Goal: Information Seeking & Learning: Understand process/instructions

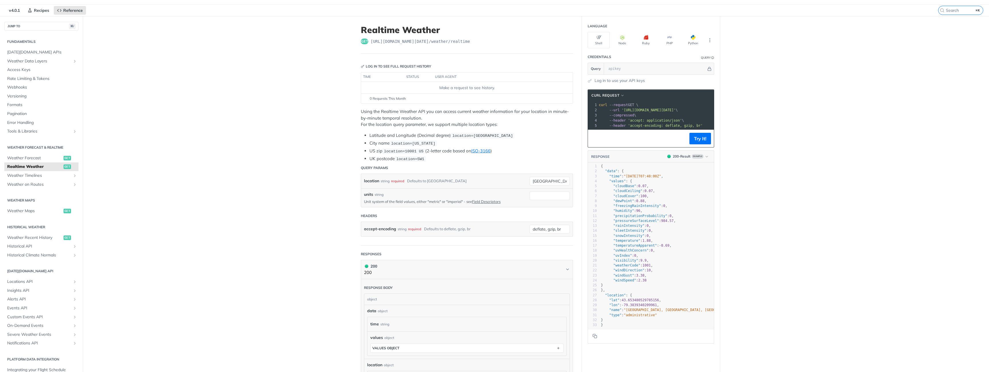
scroll to position [14, 0]
click at [707, 137] on button "Try It!" at bounding box center [700, 138] width 22 height 11
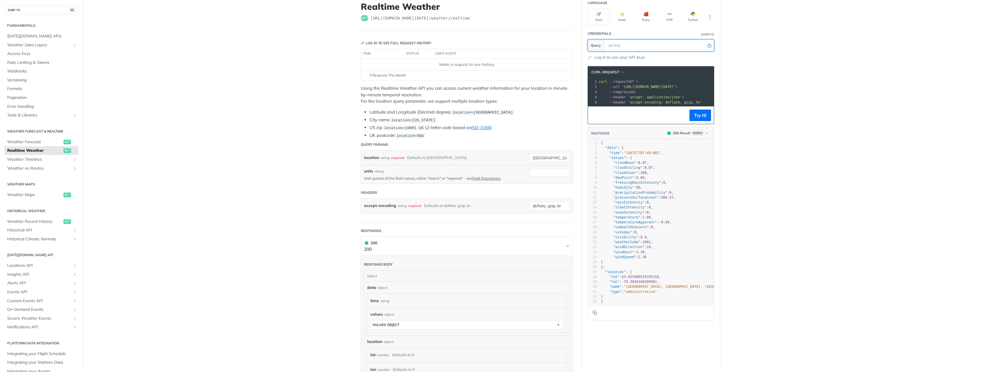
scroll to position [33, 0]
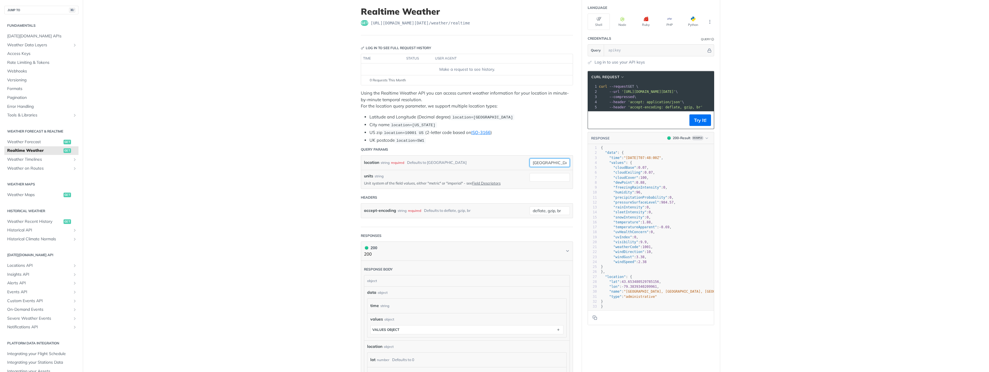
click at [548, 160] on input "[GEOGRAPHIC_DATA]" at bounding box center [549, 162] width 40 height 9
type input "new je"
type input "orlando"
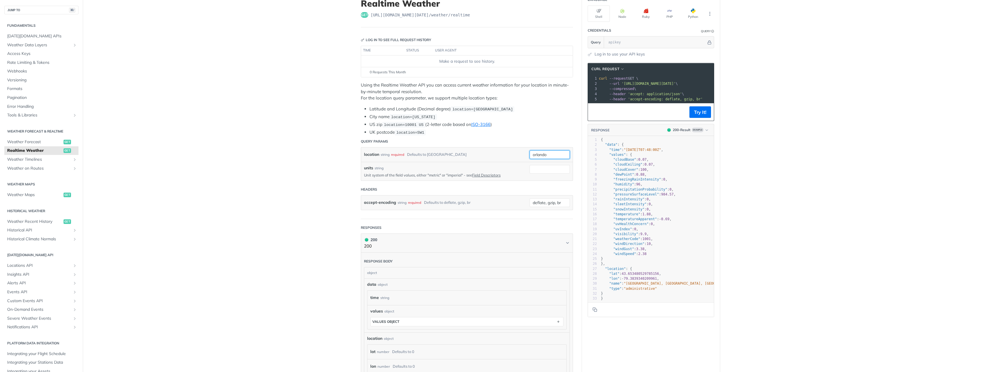
scroll to position [0, 0]
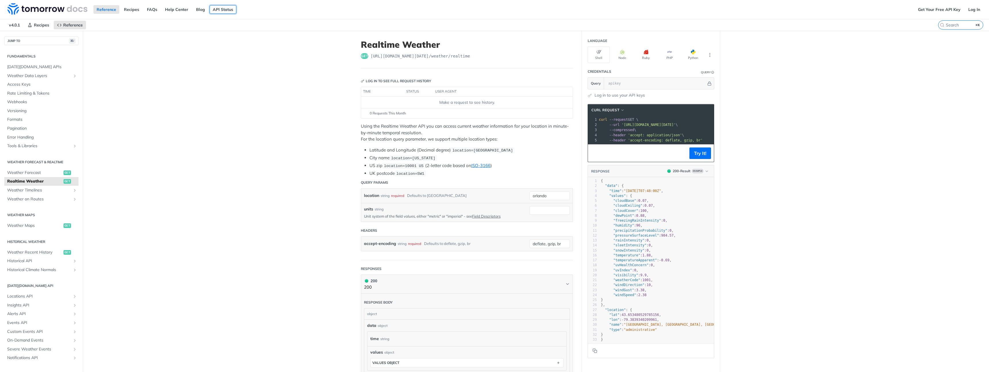
click at [218, 11] on link "API Status" at bounding box center [222, 9] width 27 height 9
click at [43, 7] on img at bounding box center [47, 8] width 80 height 11
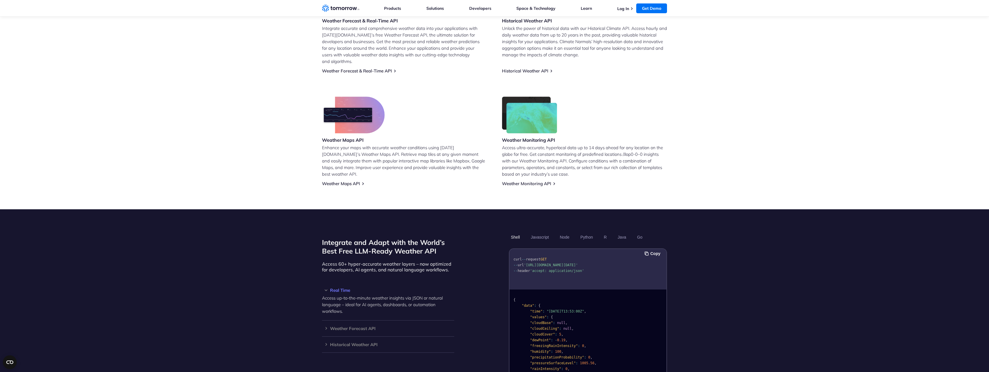
scroll to position [293, 0]
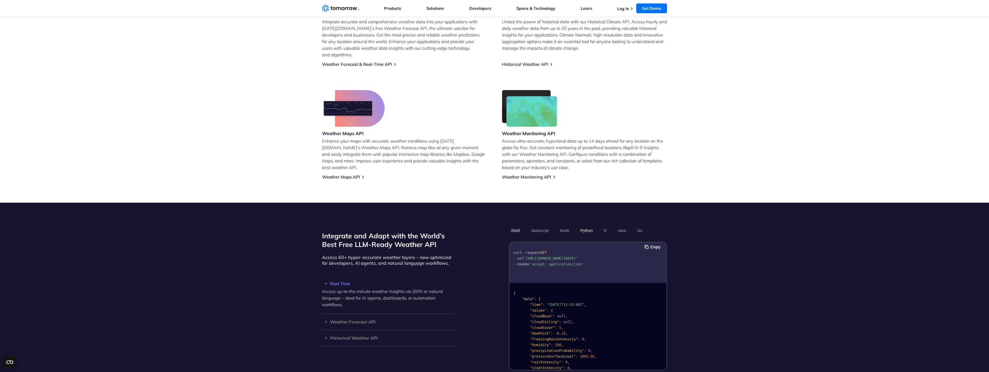
click at [589, 226] on button "Python" at bounding box center [586, 231] width 17 height 10
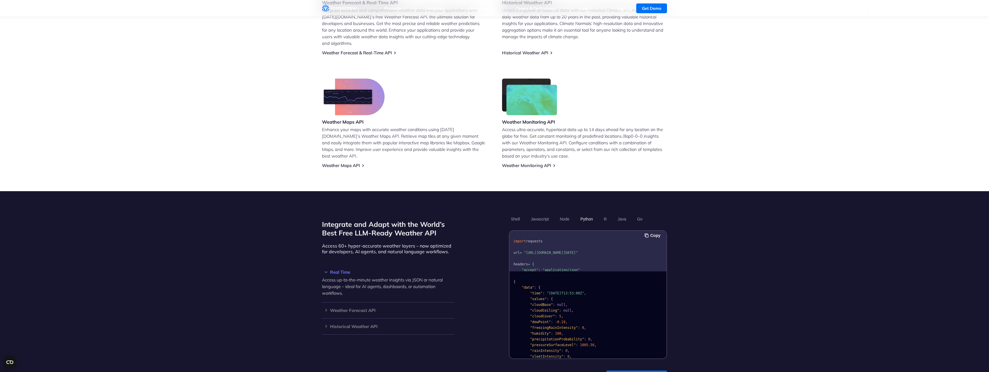
scroll to position [0, 0]
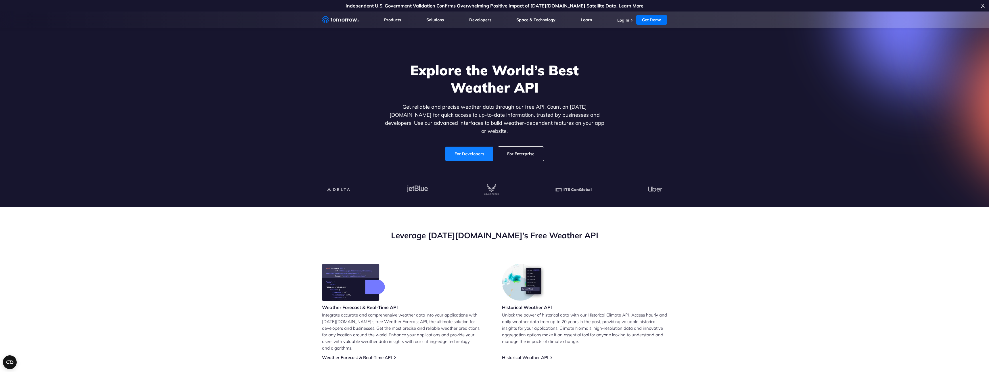
click at [472, 147] on link "For Developers" at bounding box center [469, 154] width 48 height 14
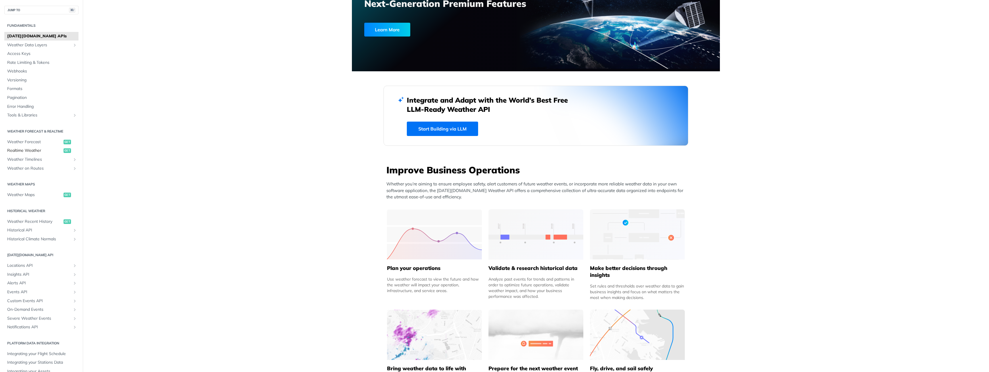
click at [32, 151] on span "Realtime Weather" at bounding box center [34, 151] width 55 height 6
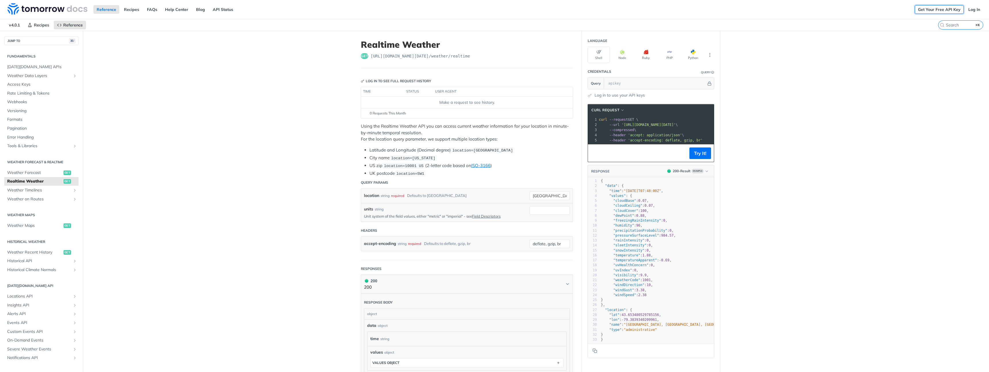
click at [955, 10] on link "Get Your Free API Key" at bounding box center [938, 9] width 49 height 9
click at [973, 7] on link "Log In" at bounding box center [974, 9] width 18 height 9
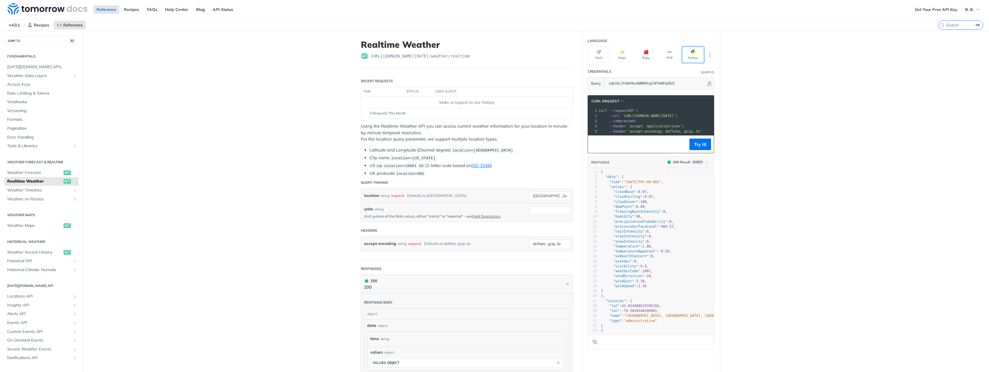
click at [694, 56] on button "Python" at bounding box center [693, 55] width 22 height 16
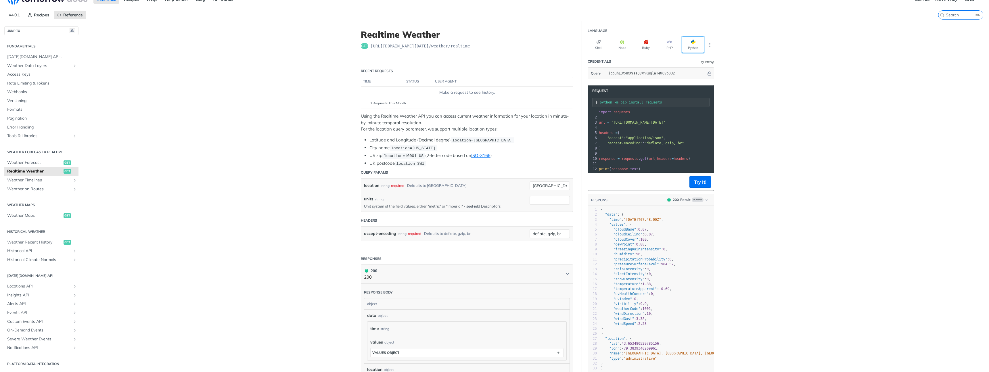
scroll to position [13, 0]
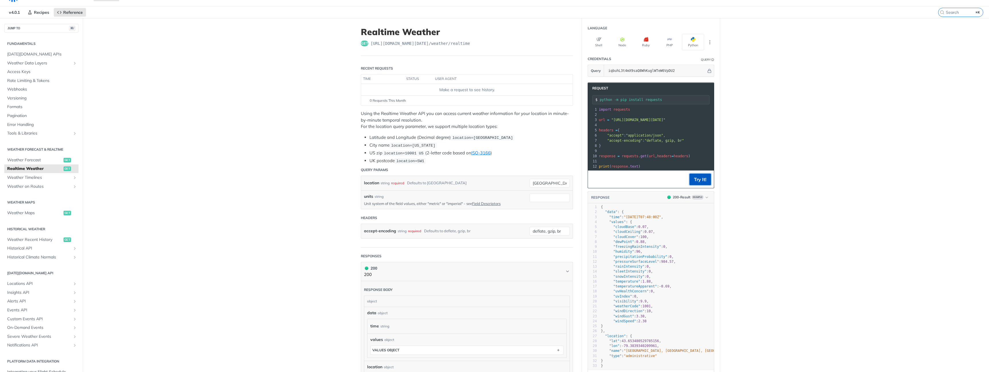
click at [705, 181] on button "Try It!" at bounding box center [700, 179] width 22 height 11
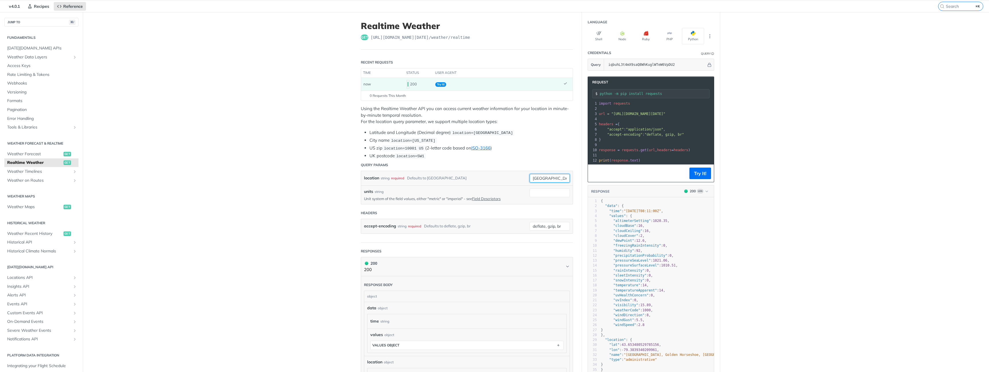
click at [547, 176] on input "[GEOGRAPHIC_DATA]" at bounding box center [549, 178] width 40 height 9
click at [683, 141] on pre "}" at bounding box center [708, 139] width 222 height 5
click at [702, 173] on button "Try It!" at bounding box center [700, 173] width 22 height 11
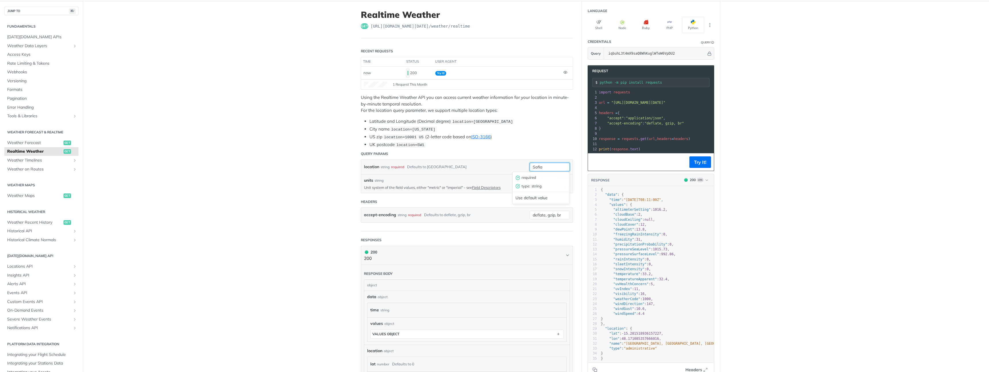
click at [555, 166] on input "Sofia" at bounding box center [549, 167] width 40 height 9
type input "[GEOGRAPHIC_DATA], [GEOGRAPHIC_DATA]"
click at [495, 163] on div "location string required Defaults to [GEOGRAPHIC_DATA]" at bounding box center [442, 167] width 157 height 9
click at [698, 164] on button "Try It!" at bounding box center [700, 161] width 22 height 11
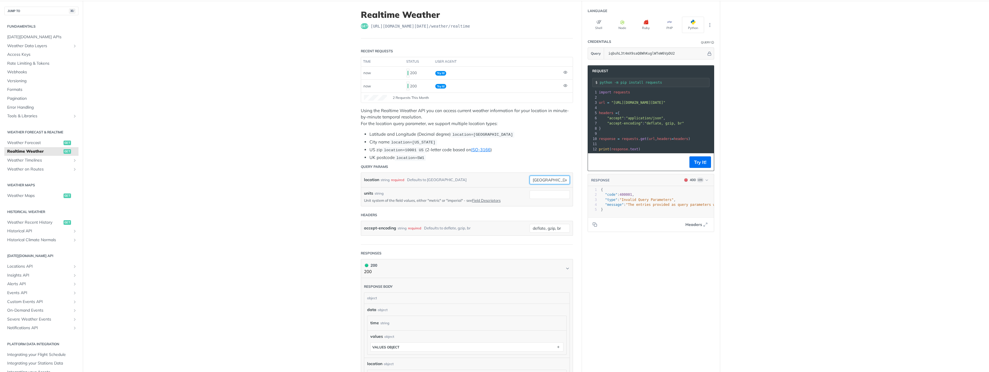
click at [547, 182] on input "[GEOGRAPHIC_DATA], [GEOGRAPHIC_DATA]" at bounding box center [549, 180] width 40 height 9
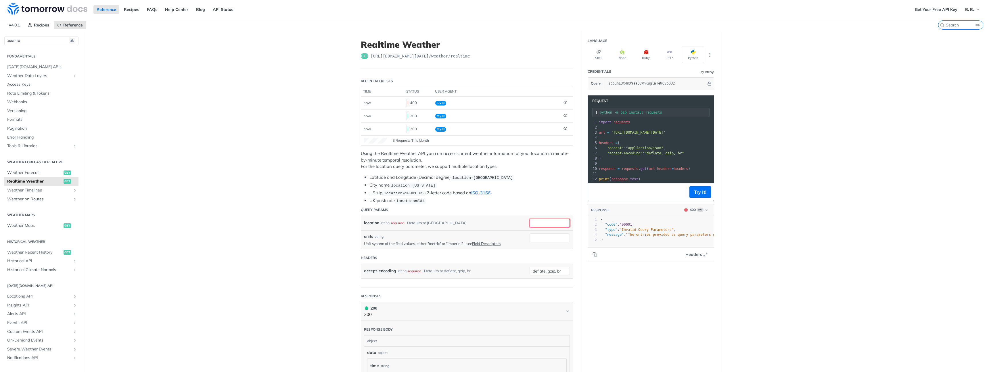
click at [548, 222] on input "location" at bounding box center [549, 223] width 40 height 9
click at [502, 224] on div "location string required Defaults to [GEOGRAPHIC_DATA]" at bounding box center [442, 223] width 157 height 9
click at [559, 216] on div "location string required Defaults to [GEOGRAPHIC_DATA]" at bounding box center [466, 223] width 211 height 14
click at [557, 222] on input "location" at bounding box center [549, 223] width 40 height 9
type input "Sofia"
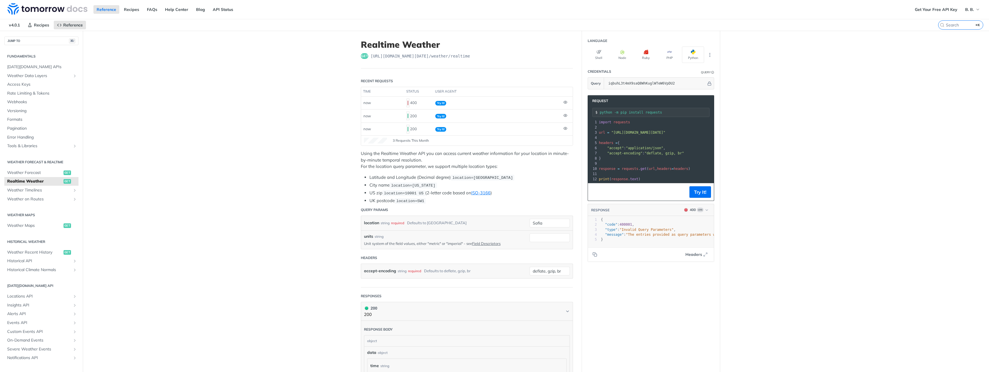
click at [473, 257] on header "Headers" at bounding box center [467, 257] width 212 height 11
click at [495, 178] on span "location=[GEOGRAPHIC_DATA]" at bounding box center [482, 178] width 61 height 4
click at [394, 239] on div "units string Unit system of the field values, either "metric" or "imperial" - s…" at bounding box center [442, 239] width 157 height 13
click at [554, 239] on input "units" at bounding box center [549, 237] width 40 height 9
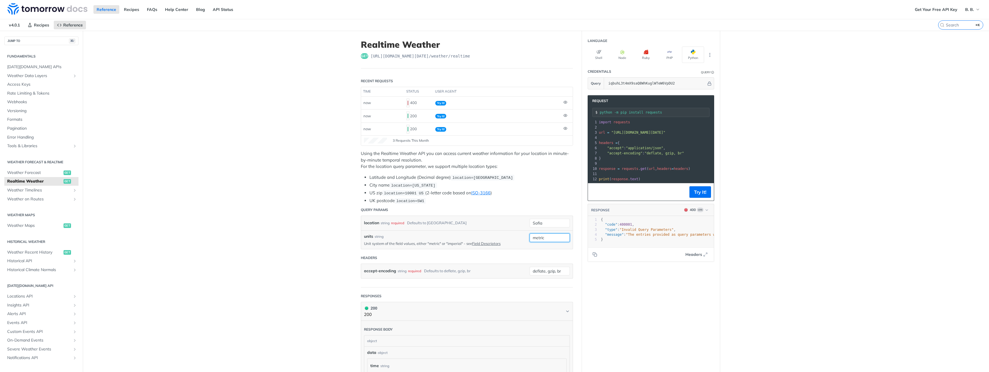
type input "metric"
click at [470, 256] on header "Headers" at bounding box center [467, 257] width 212 height 11
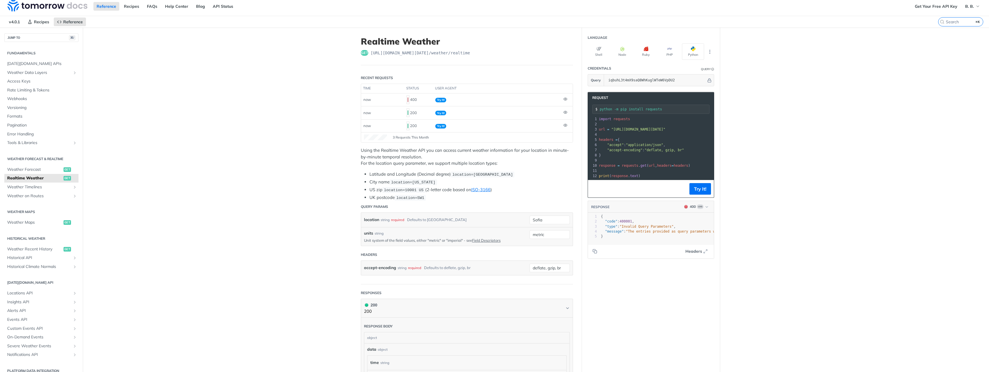
scroll to position [0, 0]
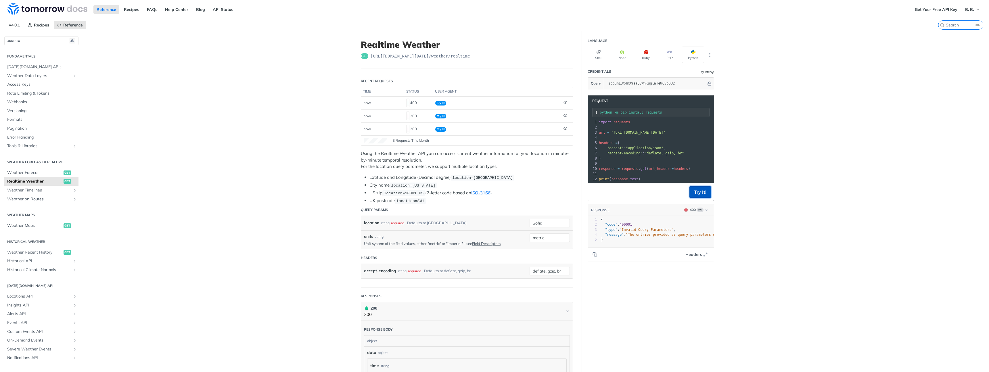
click at [703, 191] on button "Try It!" at bounding box center [700, 191] width 22 height 11
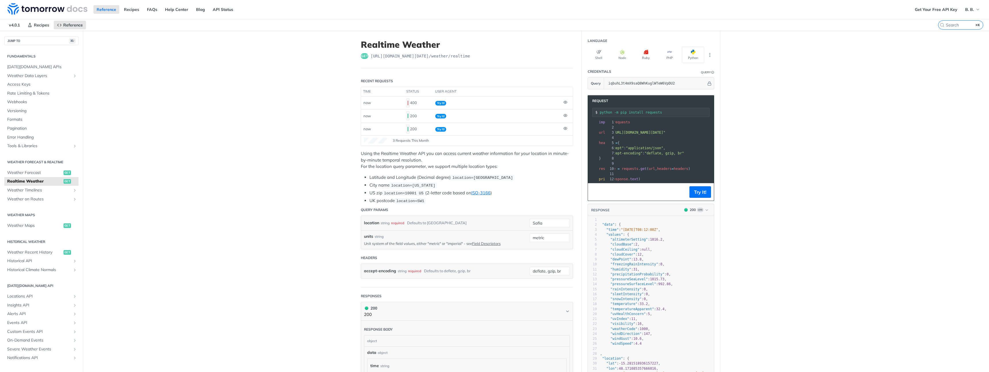
scroll to position [0, 105]
click at [453, 177] on span "location=[GEOGRAPHIC_DATA]" at bounding box center [482, 178] width 61 height 4
click at [389, 179] on li "Latitude and Longitude (Decimal degree) location=[GEOGRAPHIC_DATA]" at bounding box center [470, 177] width 203 height 7
click at [400, 223] on div "required" at bounding box center [397, 223] width 13 height 8
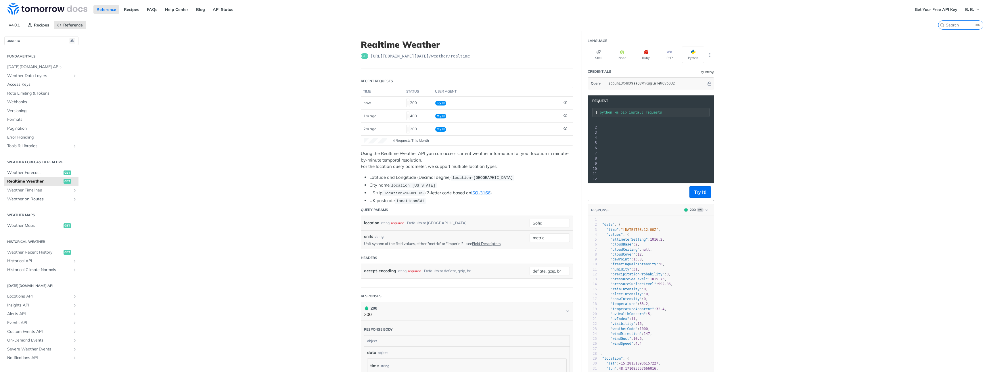
click at [429, 221] on div "Defaults to [GEOGRAPHIC_DATA]" at bounding box center [436, 223] width 59 height 8
click at [413, 241] on p "Unit system of the field values, either "metric" or "imperial" - see Field Desc…" at bounding box center [442, 243] width 157 height 5
drag, startPoint x: 454, startPoint y: 177, endPoint x: 513, endPoint y: 179, distance: 58.6
click at [513, 179] on span "location=[GEOGRAPHIC_DATA]" at bounding box center [482, 178] width 61 height 4
click at [545, 222] on input "Sofia" at bounding box center [549, 223] width 40 height 9
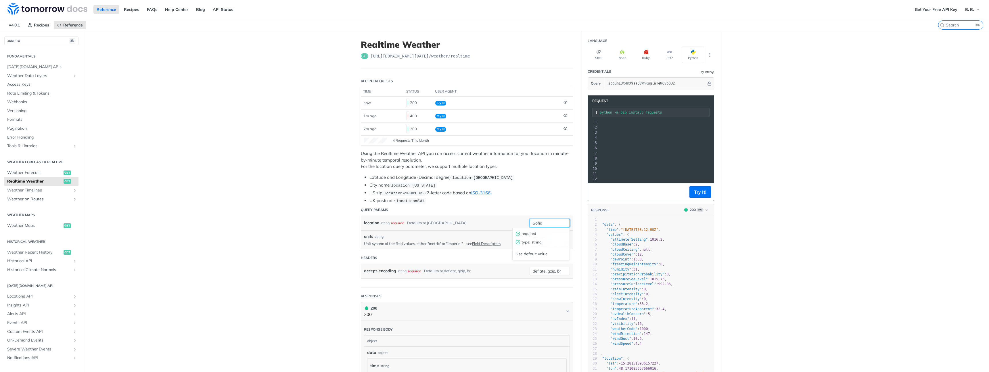
click at [545, 222] on input "Sofia" at bounding box center [549, 223] width 40 height 9
click at [553, 223] on input "location" at bounding box center [549, 223] width 40 height 9
paste input "42.6977"
click at [556, 222] on input "42.6977," at bounding box center [549, 223] width 40 height 9
paste input "23.3219"
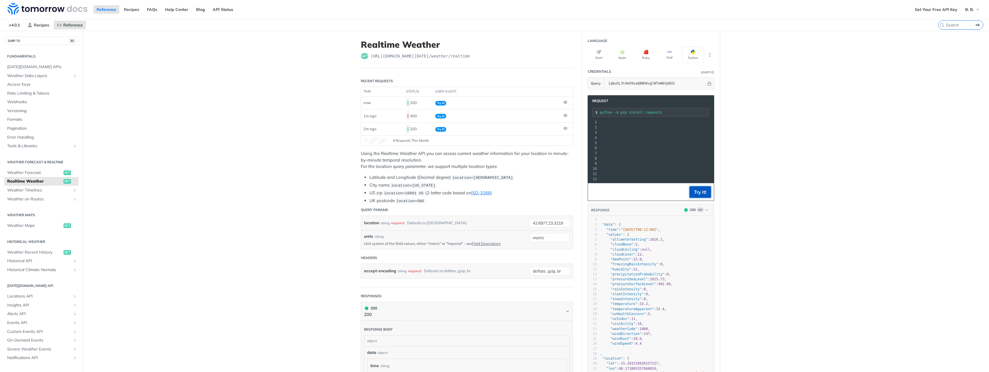
click at [702, 193] on button "Try It!" at bounding box center [700, 191] width 22 height 11
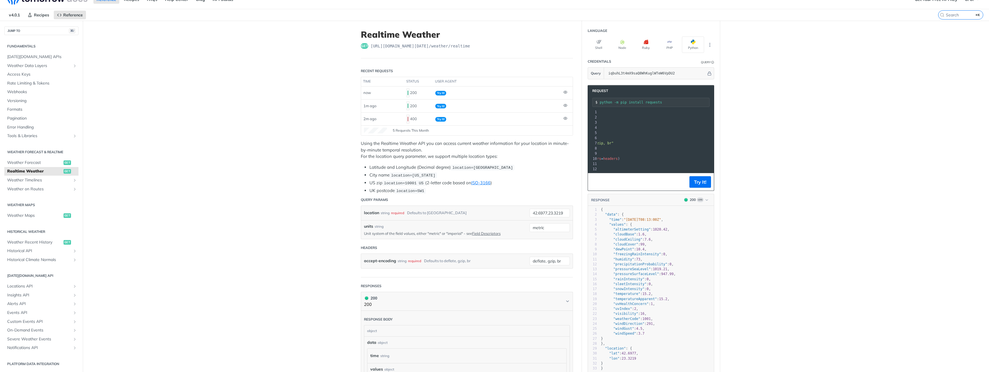
scroll to position [0, 0]
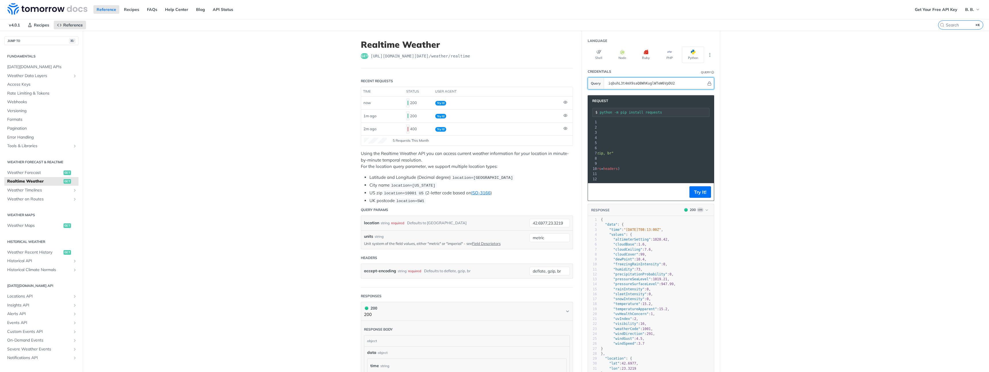
click at [685, 82] on input "iqbuhL3t4mX9saQ8WhKuglWTeW6VpDU2" at bounding box center [655, 83] width 101 height 11
click at [667, 86] on input "iqbuhL3t4mX9saQ8WhKuglWTeW6VpDU2" at bounding box center [655, 83] width 101 height 11
click at [668, 152] on span ""deflate, gzip, br"" at bounding box center [663, 153] width 39 height 4
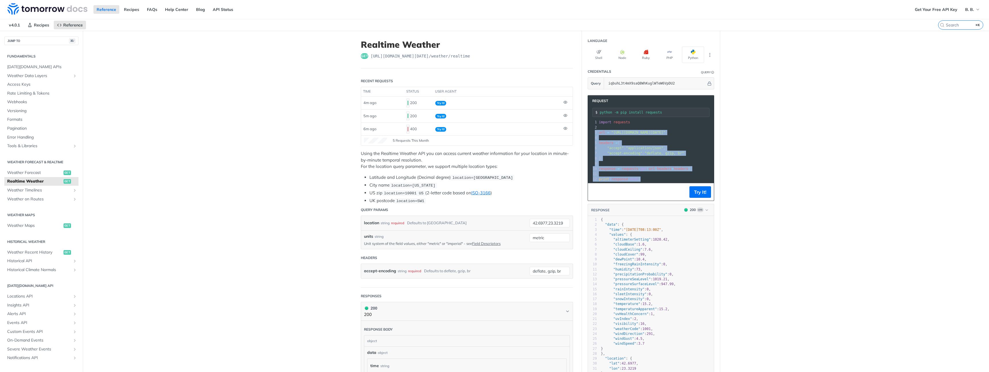
drag, startPoint x: 643, startPoint y: 179, endPoint x: 598, endPoint y: 127, distance: 69.1
click at [598, 127] on div "1 import requests 2 ​ 3 url = "[URL][DOMAIN_NAME][DATE]" 4 ​ 5 headers = { 6 "a…" at bounding box center [734, 151] width 274 height 62
copy div "​ 3 url = "[URL][DOMAIN_NAME][DATE]" 4 ​ 5 headers = { 6 "accept" : "applicatio…"
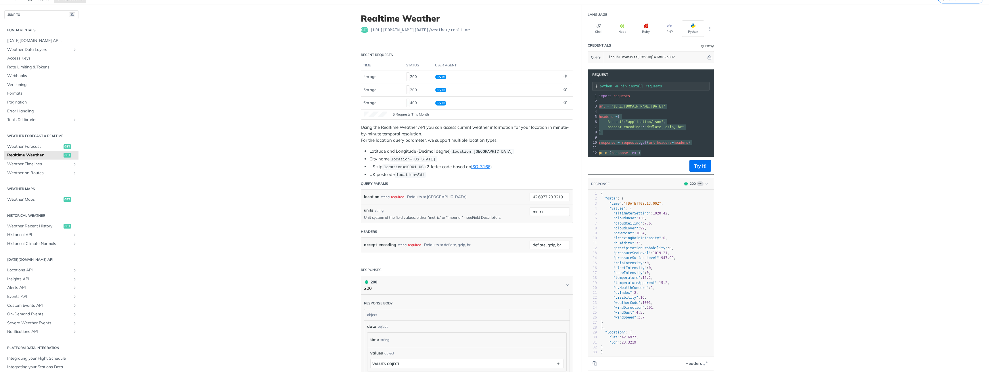
scroll to position [21, 0]
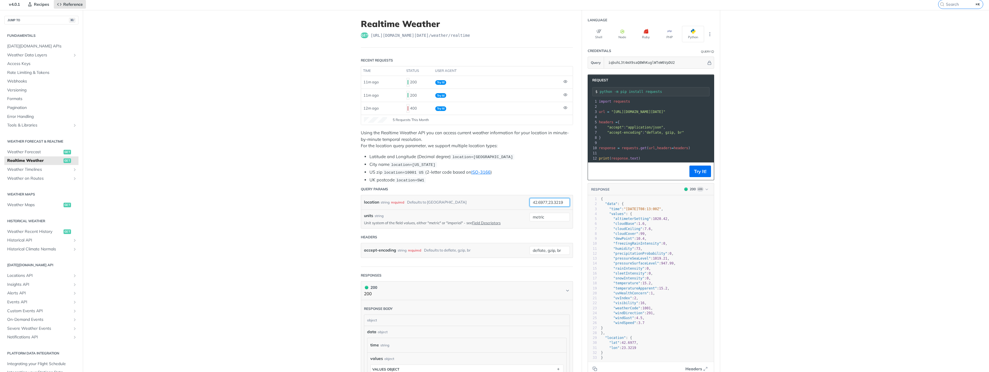
click at [555, 202] on input "42.6977,23.3219" at bounding box center [549, 202] width 40 height 9
click at [561, 202] on input "42.6977,23.3219" at bounding box center [549, 202] width 40 height 9
paste input "[US_STATE]"
click at [696, 176] on button "Try It!" at bounding box center [700, 171] width 22 height 11
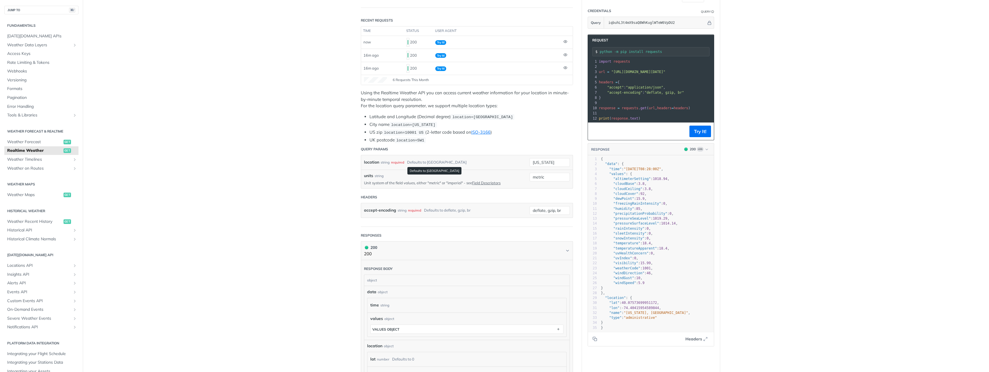
scroll to position [60, 0]
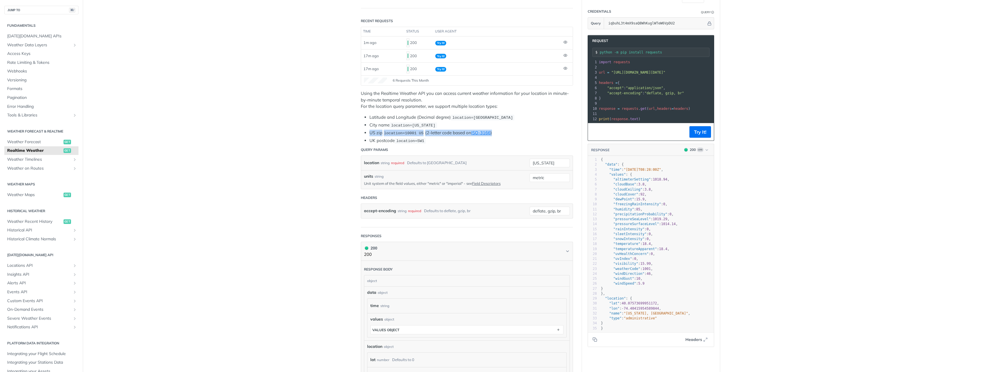
drag, startPoint x: 370, startPoint y: 132, endPoint x: 505, endPoint y: 130, distance: 135.6
click at [505, 130] on li "US zip location=10001 US (2-letter code based on ISO-3166 )" at bounding box center [470, 133] width 203 height 7
copy li "US zip location=10001 US (2-letter code based on ISO-3166 )"
click at [440, 137] on li "UK postcode location=SW1" at bounding box center [470, 140] width 203 height 7
drag, startPoint x: 406, startPoint y: 132, endPoint x: 424, endPoint y: 132, distance: 18.1
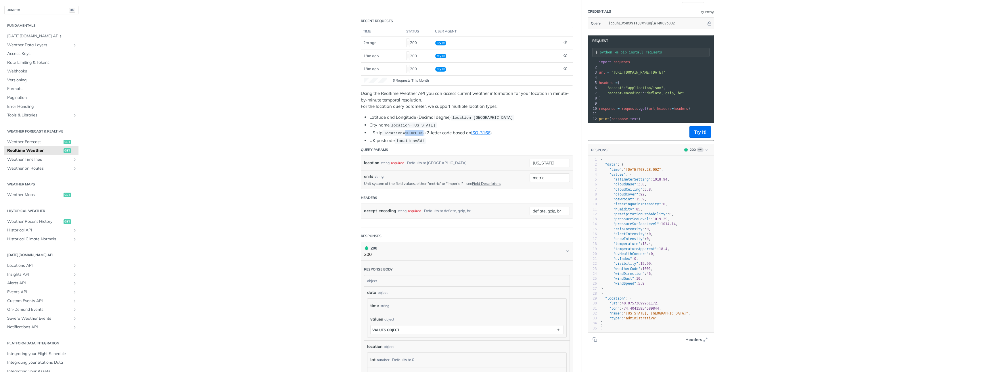
click at [423, 132] on span "location=10001 US" at bounding box center [404, 133] width 40 height 4
copy span "10001 US"
click at [552, 163] on input "[US_STATE]" at bounding box center [549, 163] width 40 height 9
paste input "10001 US"
type input "10001 US"
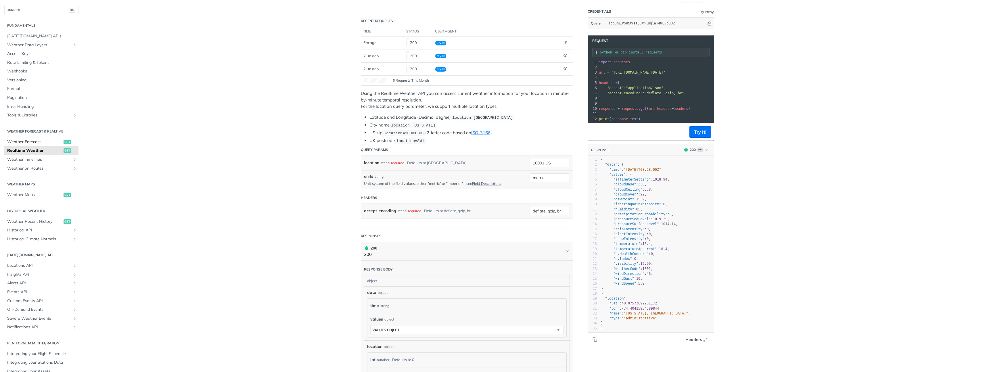
click at [35, 141] on span "Weather Forecast" at bounding box center [34, 142] width 55 height 6
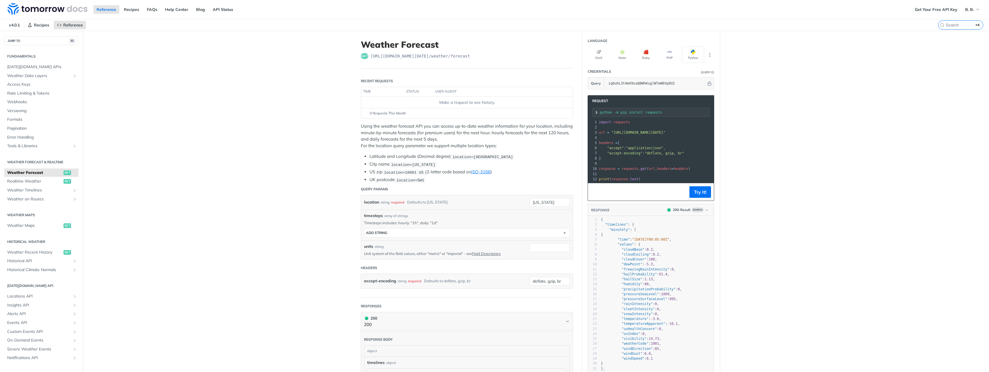
click at [376, 44] on h1 "Weather Forecast" at bounding box center [467, 44] width 212 height 10
copy h1 "Weather Forecast"
